Goal: Transaction & Acquisition: Purchase product/service

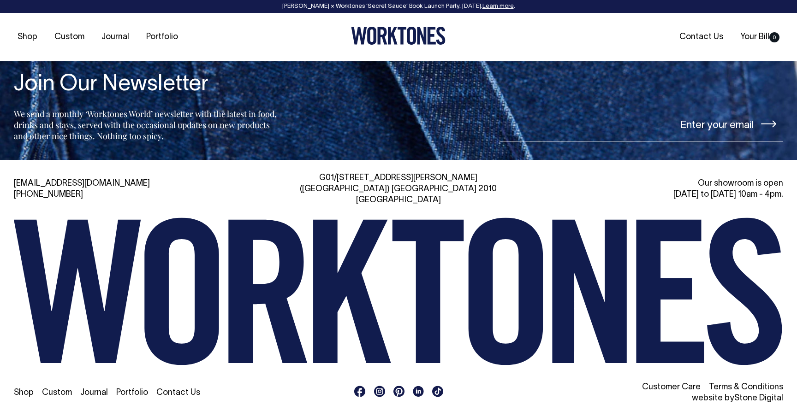
scroll to position [2121, 0]
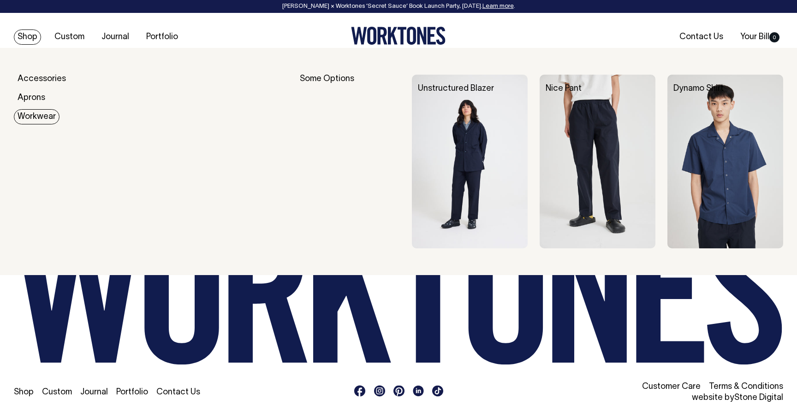
click at [40, 121] on link "Workwear" at bounding box center [37, 116] width 46 height 15
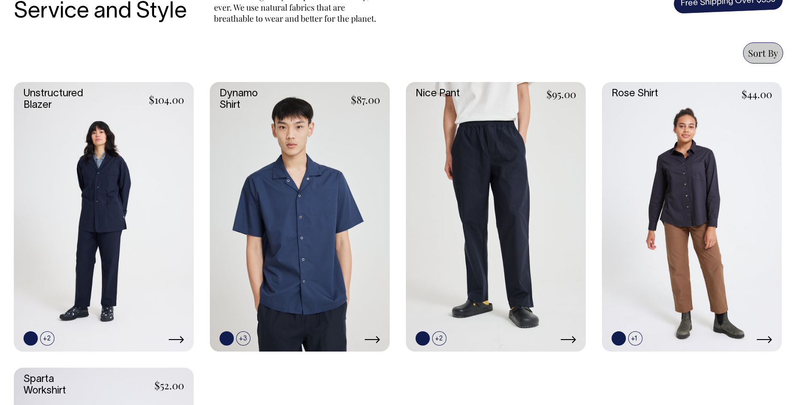
scroll to position [377, 0]
click at [371, 338] on icon at bounding box center [372, 339] width 16 height 7
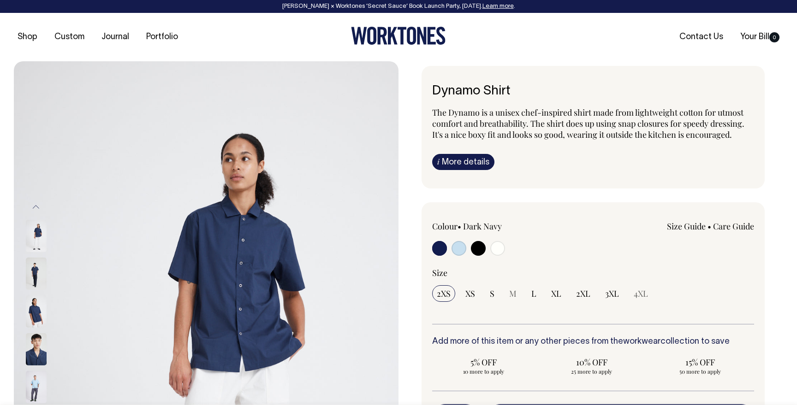
click at [456, 253] on input "radio" at bounding box center [458, 248] width 15 height 15
radio input "true"
select select "True Blue"
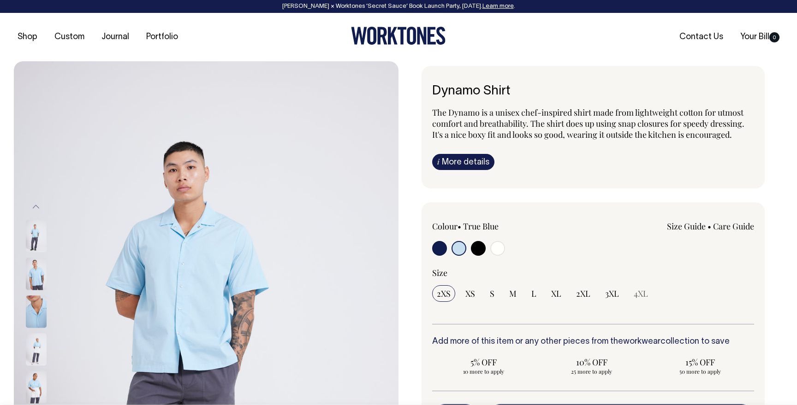
click at [498, 245] on input "radio" at bounding box center [497, 248] width 15 height 15
radio input "true"
select select "Off-White"
